Goal: Transaction & Acquisition: Download file/media

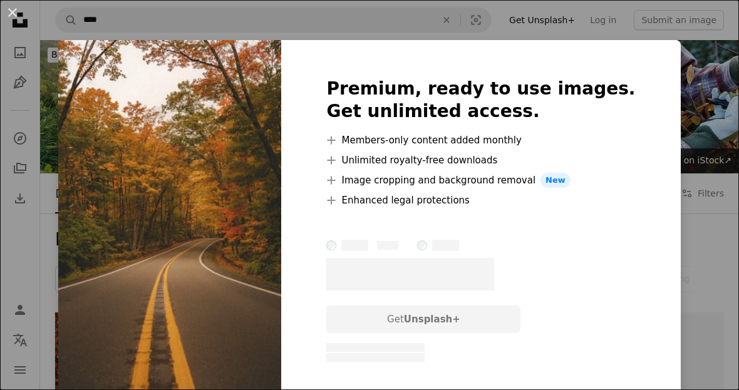
scroll to position [1022, 0]
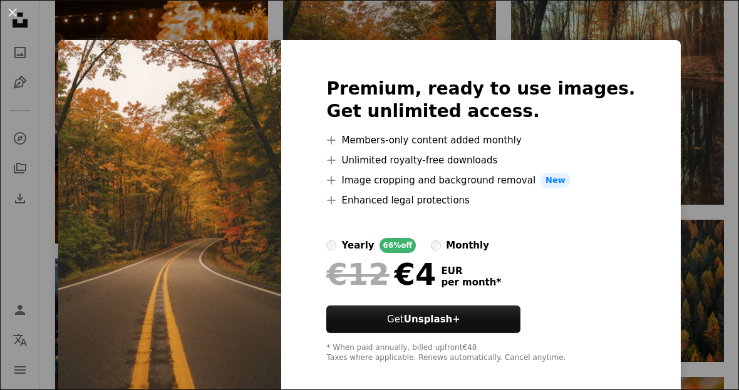
click at [656, 217] on div "An X shape Premium, ready to use images. Get unlimited access. A plus sign Memb…" at bounding box center [369, 195] width 739 height 390
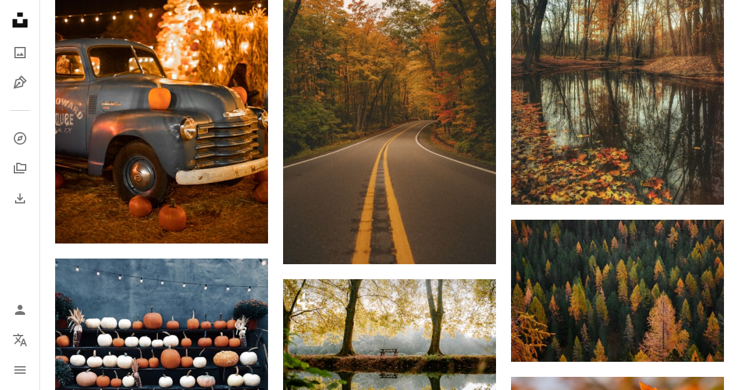
click at [656, 220] on img at bounding box center [617, 291] width 213 height 142
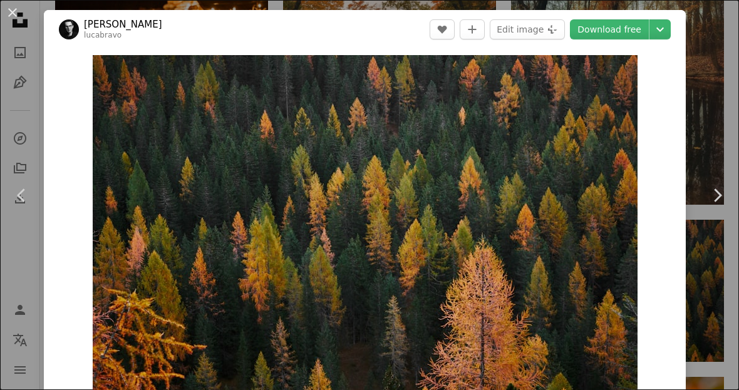
click at [705, 63] on div "An X shape Chevron left Chevron right [PERSON_NAME] lucabravo A heart A plus si…" at bounding box center [369, 195] width 739 height 390
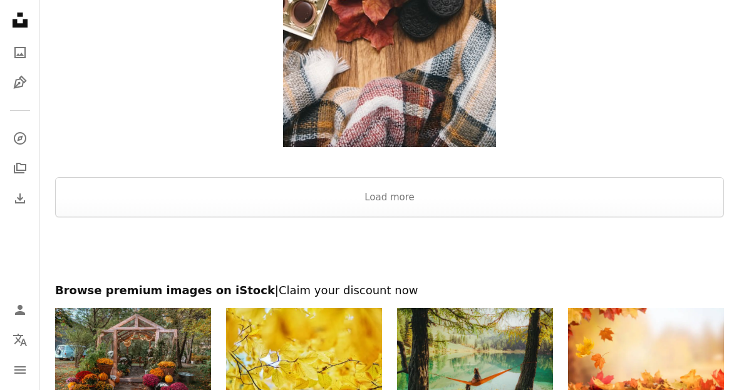
scroll to position [2004, 0]
click at [526, 187] on button "Load more" at bounding box center [389, 197] width 669 height 40
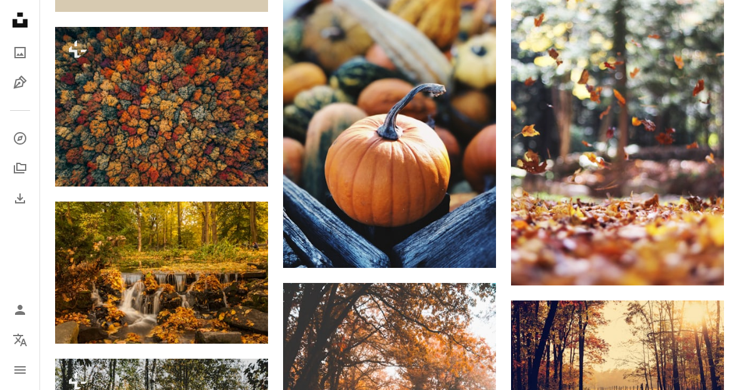
scroll to position [2339, 0]
click at [251, 316] on link "Arrow pointing down" at bounding box center [243, 321] width 25 height 20
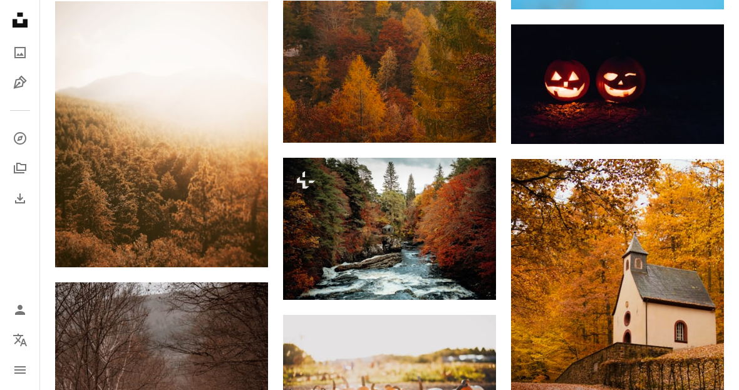
scroll to position [8119, 0]
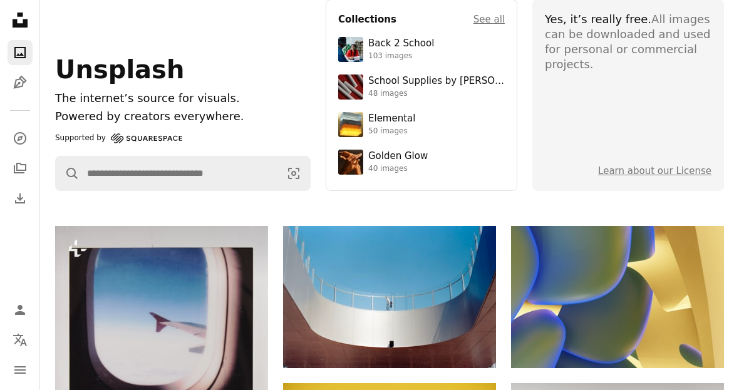
scroll to position [98, 0]
